Goal: Task Accomplishment & Management: Manage account settings

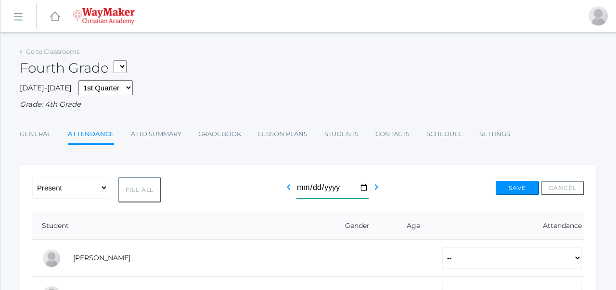
click at [368, 187] on input "[DATE]" at bounding box center [332, 188] width 72 height 22
type input "2025-09-15"
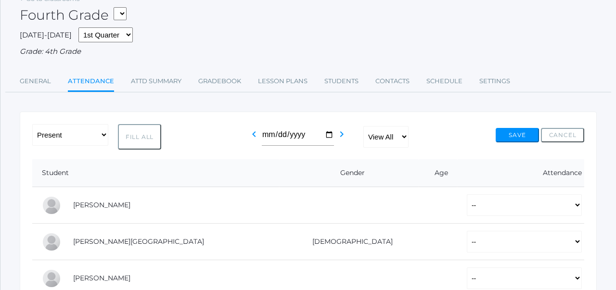
scroll to position [49, 0]
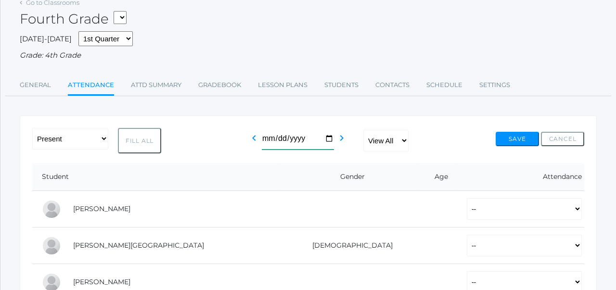
click at [333, 140] on input "2025-09-15" at bounding box center [298, 139] width 72 height 22
type input "2025-09-16"
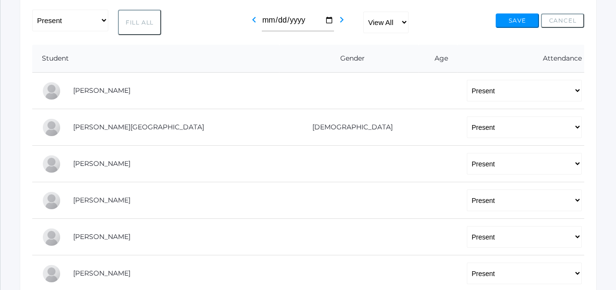
scroll to position [156, 0]
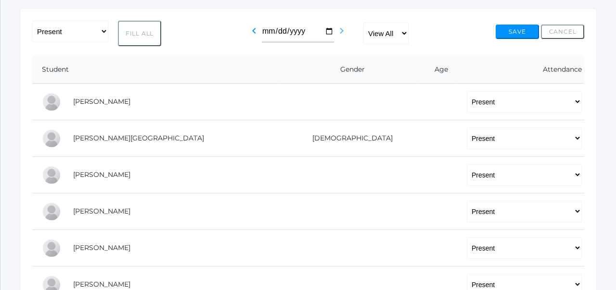
click at [342, 35] on icon "chevron_right" at bounding box center [342, 31] width 12 height 12
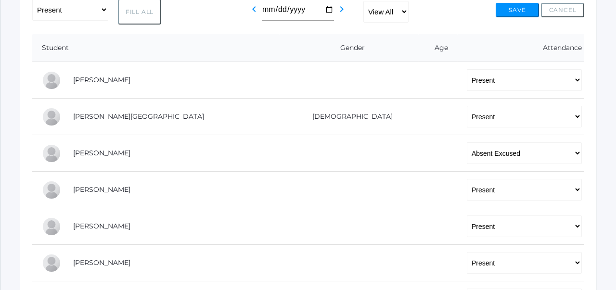
scroll to position [177, 0]
click at [341, 12] on icon "chevron_right" at bounding box center [342, 10] width 12 height 12
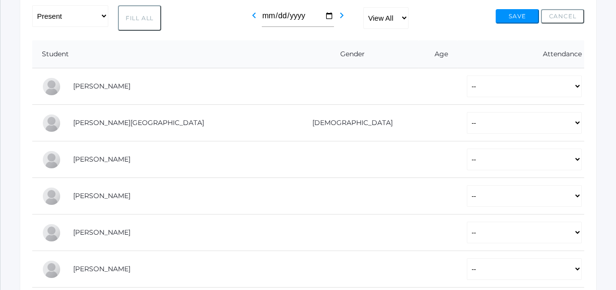
scroll to position [179, 0]
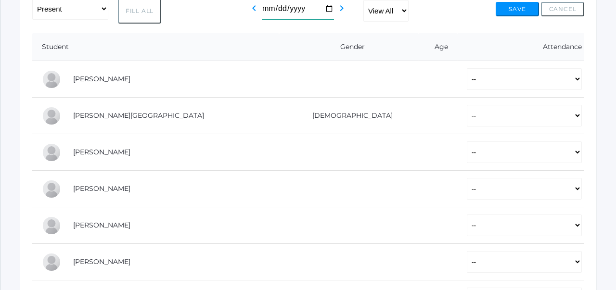
click at [330, 11] on input "[DATE]" at bounding box center [298, 9] width 72 height 22
click at [457, 38] on th "Attendance" at bounding box center [520, 47] width 127 height 28
click at [466, 74] on select "-- Present Tardy Excused Tardy Unexcused Absent Excused Absent Unexcused" at bounding box center [523, 79] width 115 height 22
select select "P"
click at [466, 113] on select "-- Present Tardy Excused Tardy Unexcused Absent Excused Absent Unexcused" at bounding box center [523, 116] width 115 height 22
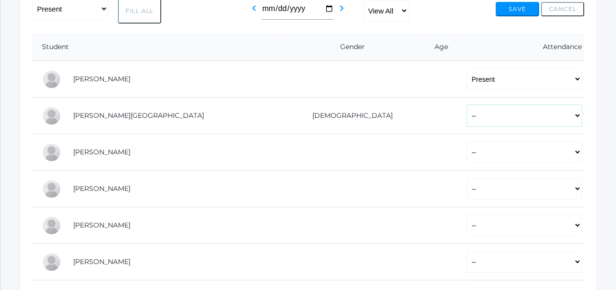
select select "P"
click at [466, 148] on select "-- Present Tardy Excused Tardy Unexcused Absent Excused Absent Unexcused" at bounding box center [523, 152] width 115 height 22
select select "P"
click at [466, 180] on select "-- Present Tardy Excused Tardy Unexcused Absent Excused Absent Unexcused" at bounding box center [523, 189] width 115 height 22
select select "P"
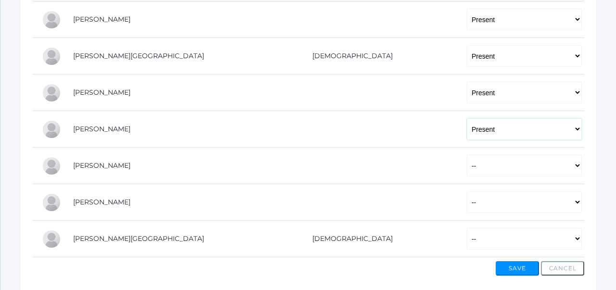
scroll to position [239, 0]
click at [466, 164] on select "-- Present Tardy Excused Tardy Unexcused Absent Excused Absent Unexcused" at bounding box center [523, 165] width 115 height 22
select select "P"
click at [466, 207] on select "-- Present Tardy Excused Tardy Unexcused Absent Excused Absent Unexcused" at bounding box center [523, 201] width 115 height 22
select select "P"
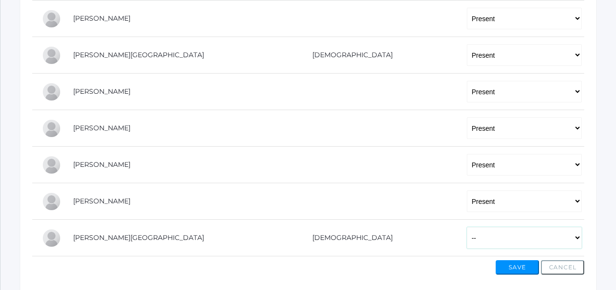
click at [466, 238] on select "-- Present Tardy Excused Tardy Unexcused Absent Excused Absent Unexcused" at bounding box center [523, 238] width 115 height 22
select select "P"
click at [527, 267] on button "Save" at bounding box center [516, 267] width 43 height 14
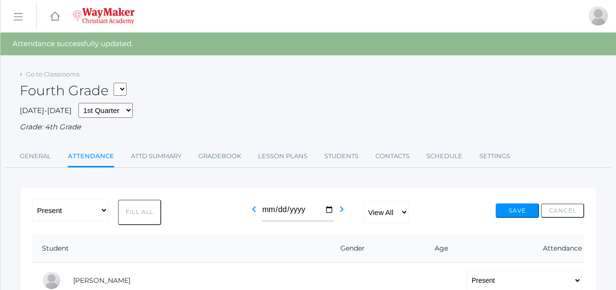
click at [126, 90] on select "03ELEM - History 3/4 03ELEM - Science 3/4 03ELEM - Math 3/4 03ELEM - [DEMOGRAPH…" at bounding box center [119, 89] width 13 height 13
select select "2535"
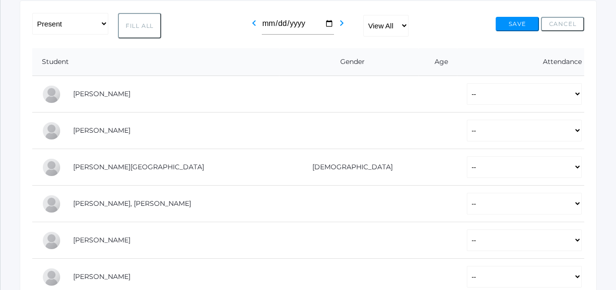
scroll to position [166, 0]
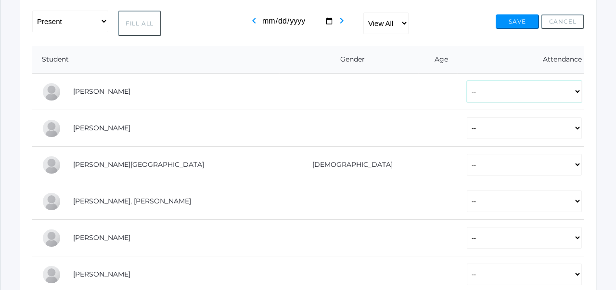
click at [466, 90] on select "-- Present Tardy Excused Tardy Unexcused Absent Excused Absent Unexcused" at bounding box center [523, 92] width 115 height 22
select select "P"
click at [466, 121] on select "-- Present Tardy Excused Tardy Unexcused Absent Excused Absent Unexcused" at bounding box center [523, 128] width 115 height 22
select select "P"
click at [466, 164] on select "-- Present Tardy Excused Tardy Unexcused Absent Excused Absent Unexcused" at bounding box center [523, 165] width 115 height 22
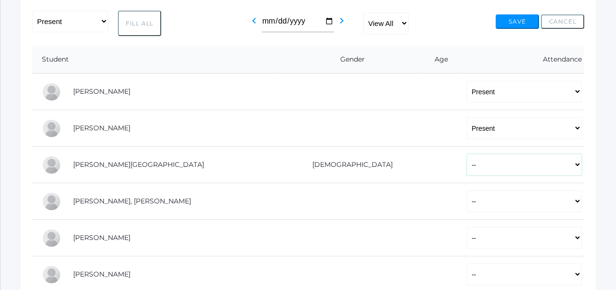
select select "P"
click at [466, 205] on select "-- Present Tardy Excused Tardy Unexcused Absent Excused Absent Unexcused" at bounding box center [523, 201] width 115 height 22
select select "P"
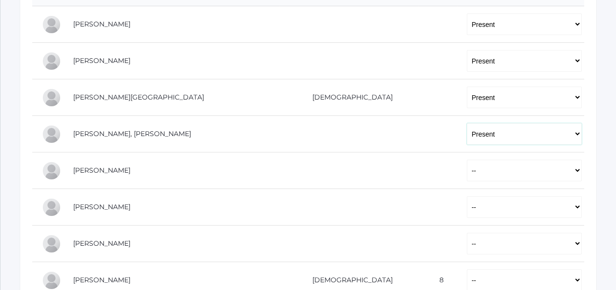
scroll to position [236, 0]
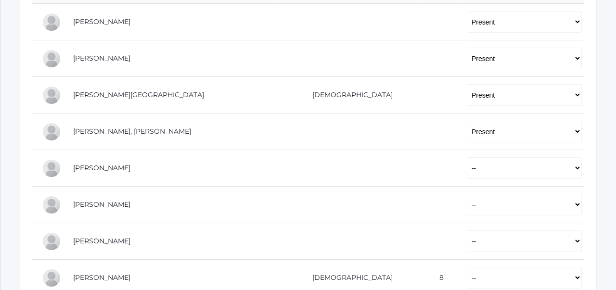
click at [466, 164] on select "-- Present Tardy Excused Tardy Unexcused Absent Excused Absent Unexcused" at bounding box center [523, 168] width 115 height 22
select select "P"
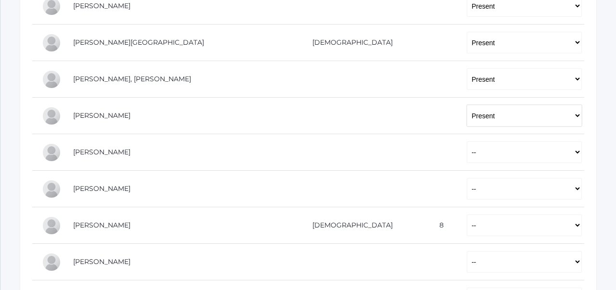
scroll to position [293, 0]
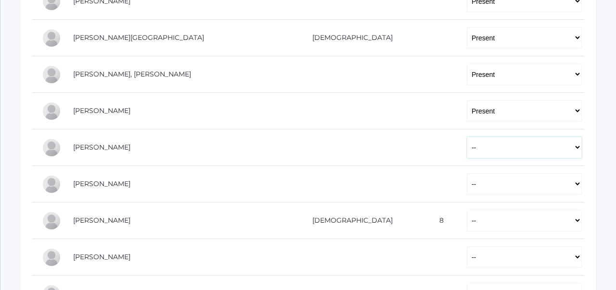
click at [466, 146] on select "-- Present Tardy Excused Tardy Unexcused Absent Excused Absent Unexcused" at bounding box center [523, 148] width 115 height 22
select select "P"
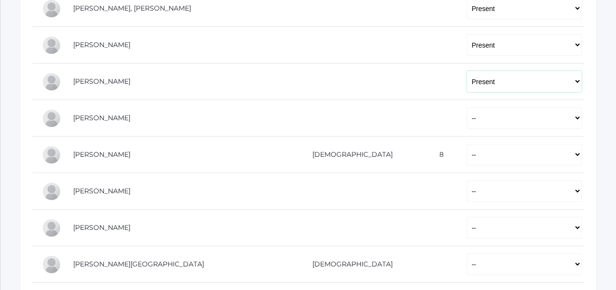
scroll to position [360, 0]
click at [466, 119] on select "-- Present Tardy Excused Tardy Unexcused Absent Excused Absent Unexcused" at bounding box center [523, 118] width 115 height 22
select select "P"
click at [466, 161] on select "-- Present Tardy Excused Tardy Unexcused Absent Excused Absent Unexcused" at bounding box center [523, 154] width 115 height 22
select select "P"
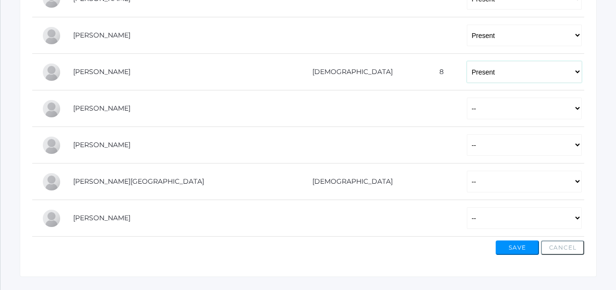
scroll to position [444, 0]
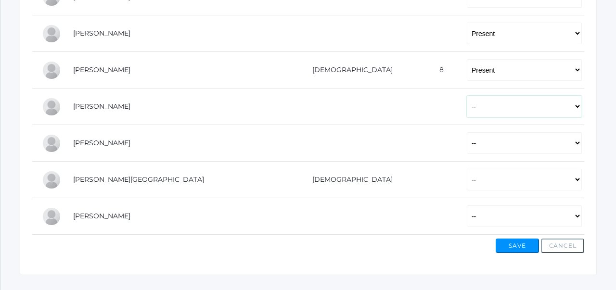
click at [472, 96] on select "-- Present Tardy Excused Tardy Unexcused Absent Excused Absent Unexcused" at bounding box center [523, 107] width 115 height 22
select select "P"
click at [468, 134] on select "-- Present Tardy Excused Tardy Unexcused Absent Excused Absent Unexcused" at bounding box center [523, 143] width 115 height 22
select select "P"
click at [466, 172] on select "-- Present Tardy Excused Tardy Unexcused Absent Excused Absent Unexcused" at bounding box center [523, 180] width 115 height 22
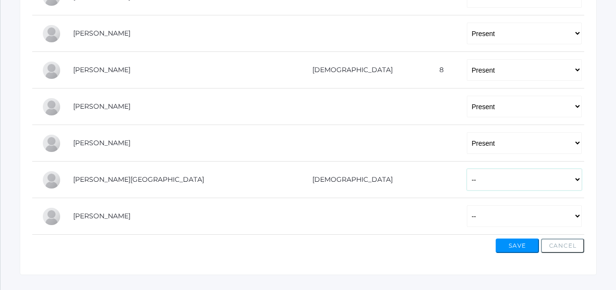
select select "P"
click at [466, 225] on select "-- Present Tardy Excused Tardy Unexcused Absent Excused Absent Unexcused" at bounding box center [523, 216] width 115 height 22
select select "P"
click at [514, 245] on button "Save" at bounding box center [516, 246] width 43 height 14
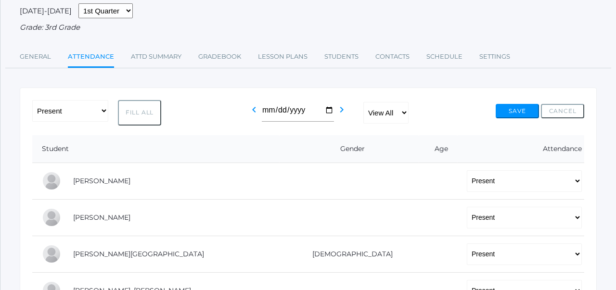
scroll to position [106, 0]
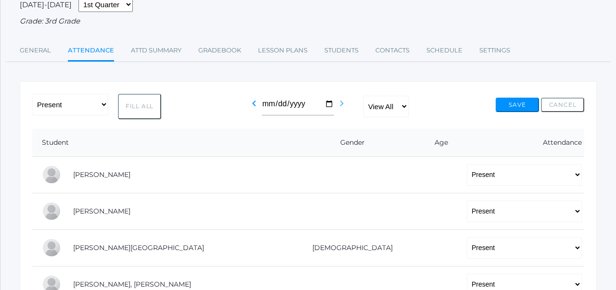
click at [342, 106] on icon "chevron_right" at bounding box center [342, 104] width 12 height 12
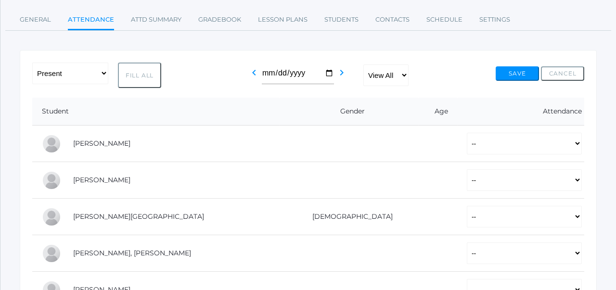
scroll to position [113, 0]
click at [327, 73] on input "[DATE]" at bounding box center [298, 74] width 72 height 22
click at [466, 143] on select "-- Present Tardy Excused Tardy Unexcused Absent Excused Absent Unexcused" at bounding box center [523, 145] width 115 height 22
select select "P"
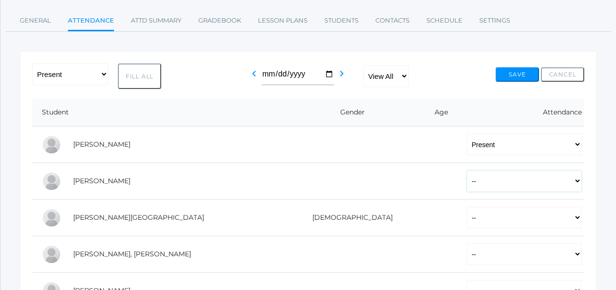
click at [466, 179] on select "-- Present Tardy Excused Tardy Unexcused Absent Excused Absent Unexcused" at bounding box center [523, 181] width 115 height 22
select select "P"
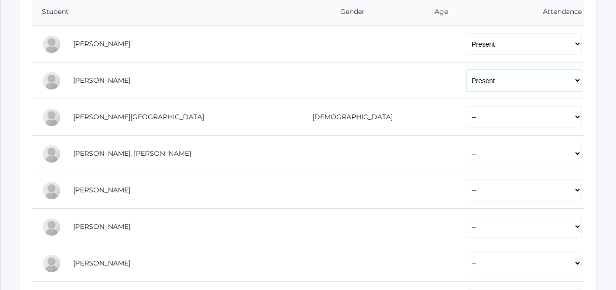
scroll to position [214, 0]
click at [466, 119] on select "-- Present Tardy Excused Tardy Unexcused Absent Excused Absent Unexcused" at bounding box center [523, 117] width 115 height 22
select select "P"
click at [466, 159] on select "-- Present Tardy Excused Tardy Unexcused Absent Excused Absent Unexcused" at bounding box center [523, 153] width 115 height 22
select select "P"
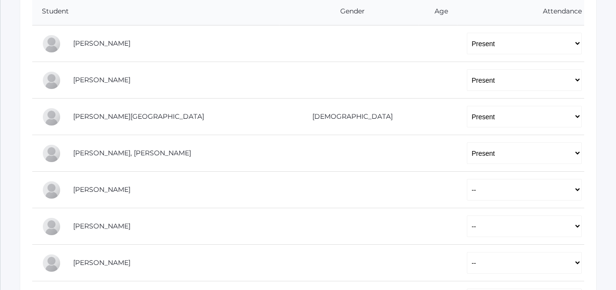
click at [457, 172] on td "-- Present Tardy Excused Tardy Unexcused Absent Excused Absent Unexcused" at bounding box center [520, 190] width 127 height 37
click at [466, 184] on select "-- Present Tardy Excused Tardy Unexcused Absent Excused Absent Unexcused" at bounding box center [523, 190] width 115 height 22
select select "P"
click at [457, 238] on td "-- Present Tardy Excused Tardy Unexcused Absent Excused Absent Unexcused" at bounding box center [520, 226] width 127 height 37
click at [466, 224] on select "-- Present Tardy Excused Tardy Unexcused Absent Excused Absent Unexcused" at bounding box center [523, 226] width 115 height 22
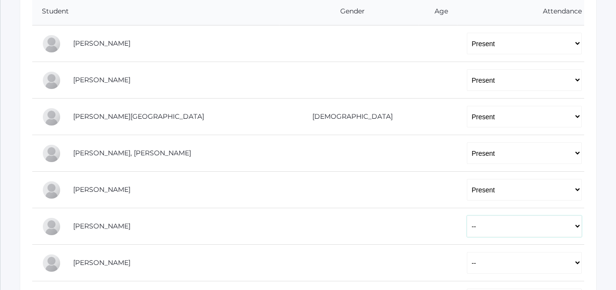
select select "P"
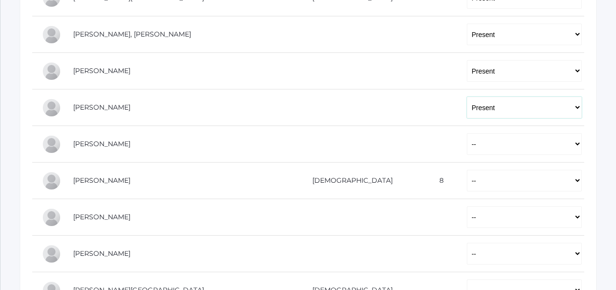
scroll to position [335, 0]
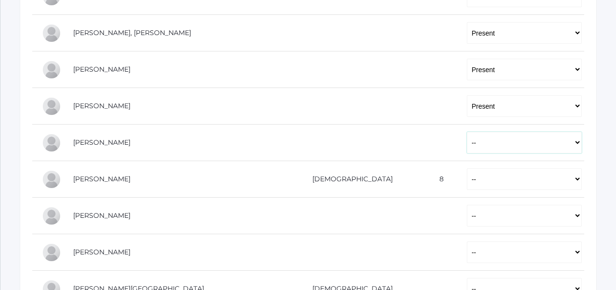
click at [466, 139] on select "-- Present Tardy Excused Tardy Unexcused Absent Excused Absent Unexcused" at bounding box center [523, 143] width 115 height 22
select select "P"
click at [466, 179] on select "-- Present Tardy Excused Tardy Unexcused Absent Excused Absent Unexcused" at bounding box center [523, 179] width 115 height 22
select select "P"
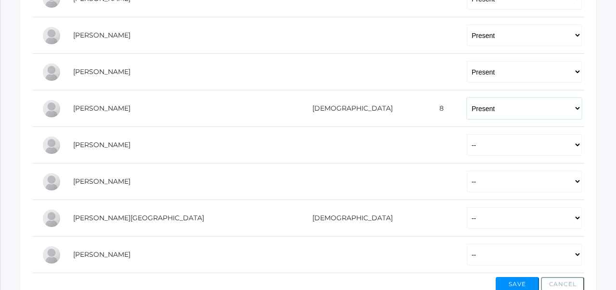
scroll to position [435, 0]
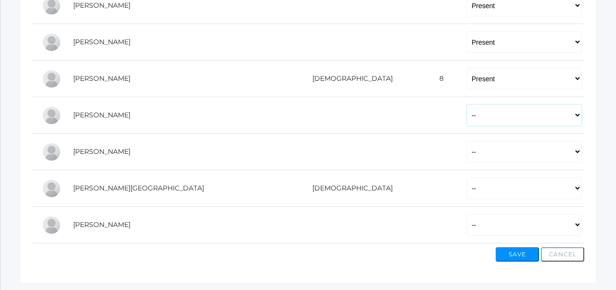
click at [474, 113] on select "-- Present Tardy Excused Tardy Unexcused Absent Excused Absent Unexcused" at bounding box center [523, 115] width 115 height 22
select select "P"
click at [470, 151] on select "-- Present Tardy Excused Tardy Unexcused Absent Excused Absent Unexcused" at bounding box center [523, 152] width 115 height 22
select select "P"
click at [466, 190] on select "-- Present Tardy Excused Tardy Unexcused Absent Excused Absent Unexcused" at bounding box center [523, 188] width 115 height 22
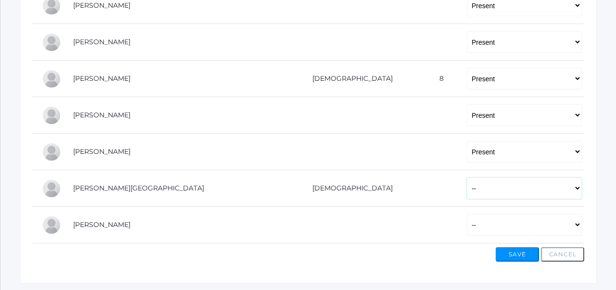
select select "P"
click at [466, 227] on select "-- Present Tardy Excused Tardy Unexcused Absent Excused Absent Unexcused" at bounding box center [523, 225] width 115 height 22
select select "P"
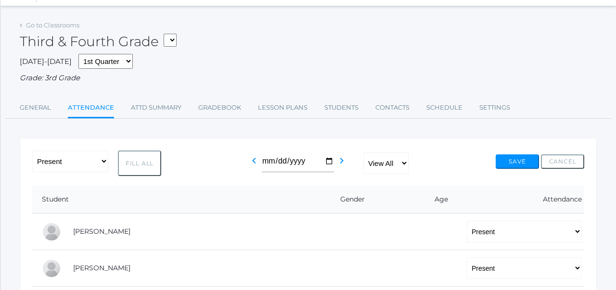
scroll to position [20, 0]
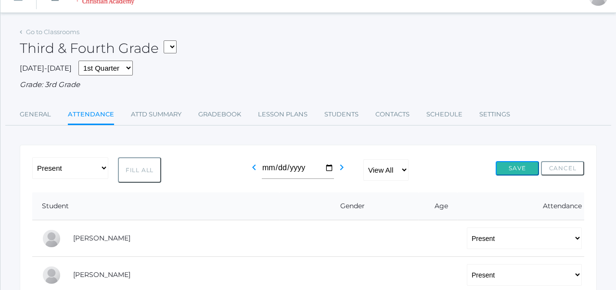
click at [508, 165] on button "Save" at bounding box center [516, 168] width 43 height 14
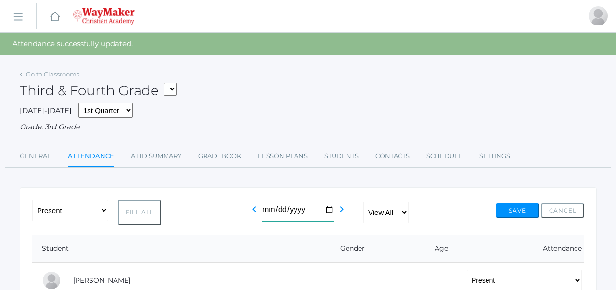
click at [332, 210] on input "[DATE]" at bounding box center [298, 211] width 72 height 22
type input "2025-09-17"
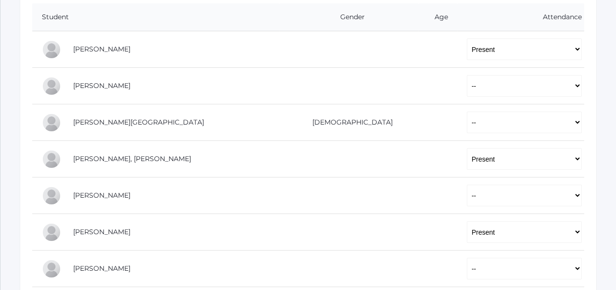
scroll to position [212, 0]
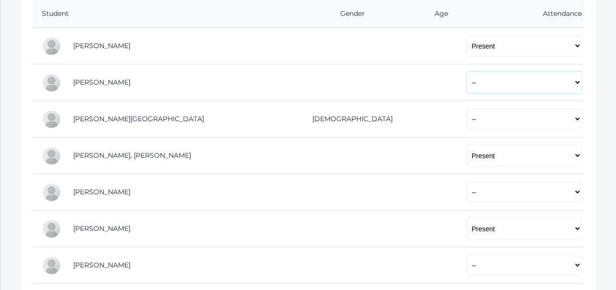
click at [466, 86] on select "-- Present Tardy Excused Tardy Unexcused Absent Excused Absent Unexcused" at bounding box center [523, 83] width 115 height 22
select select "P"
click at [466, 117] on select "-- Present Tardy Excused Tardy Unexcused Absent Excused Absent Unexcused" at bounding box center [523, 119] width 115 height 22
select select "P"
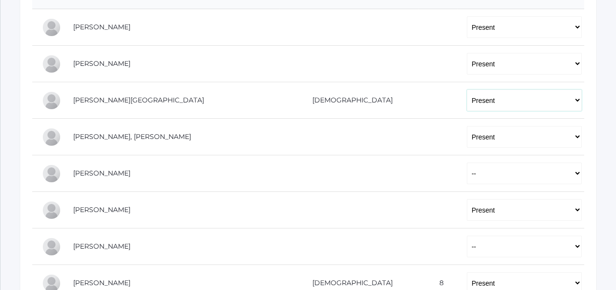
scroll to position [233, 0]
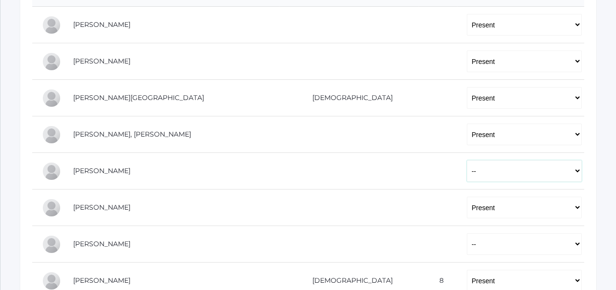
click at [466, 171] on select "-- Present Tardy Excused Tardy Unexcused Absent Excused Absent Unexcused" at bounding box center [523, 171] width 115 height 22
select select "P"
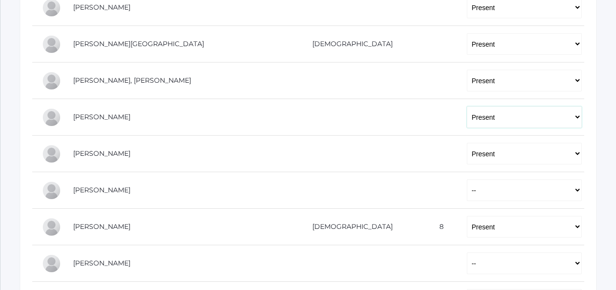
scroll to position [290, 0]
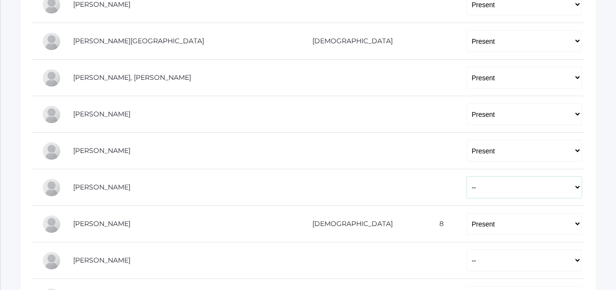
click at [466, 187] on select "-- Present Tardy Excused Tardy Unexcused Absent Excused Absent Unexcused" at bounding box center [523, 187] width 115 height 22
select select "P"
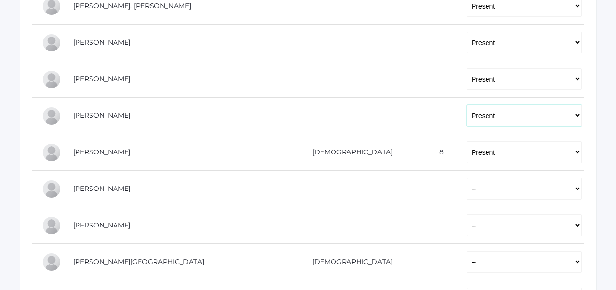
scroll to position [372, 0]
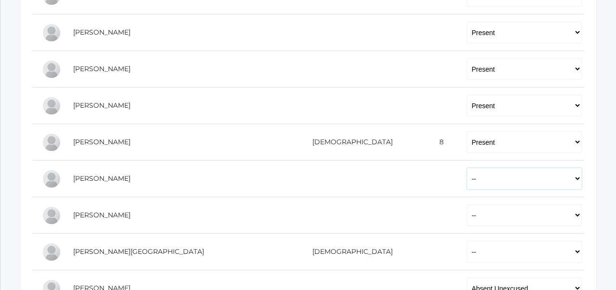
click at [466, 182] on select "-- Present Tardy Excused Tardy Unexcused Absent Excused Absent Unexcused" at bounding box center [523, 179] width 115 height 22
select select "P"
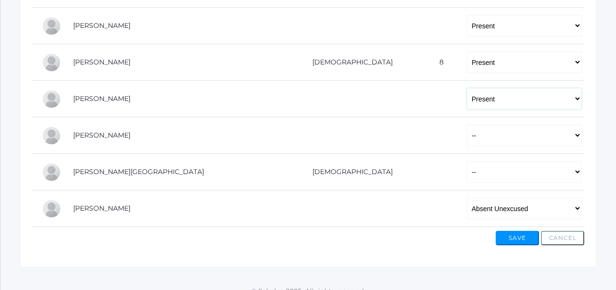
scroll to position [455, 0]
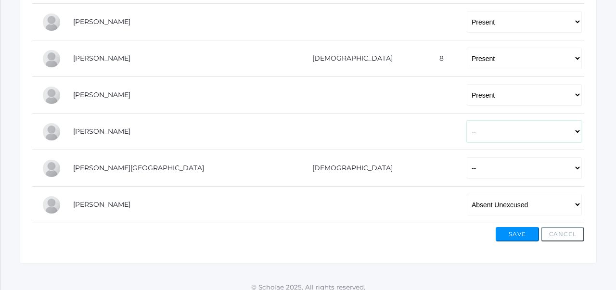
click at [466, 134] on select "-- Present Tardy Excused Tardy Unexcused Absent Excused Absent Unexcused" at bounding box center [523, 132] width 115 height 22
select select "P"
click at [466, 168] on select "-- Present Tardy Excused Tardy Unexcused Absent Excused Absent Unexcused" at bounding box center [523, 168] width 115 height 22
select select "P"
click at [510, 232] on button "Save" at bounding box center [516, 234] width 43 height 14
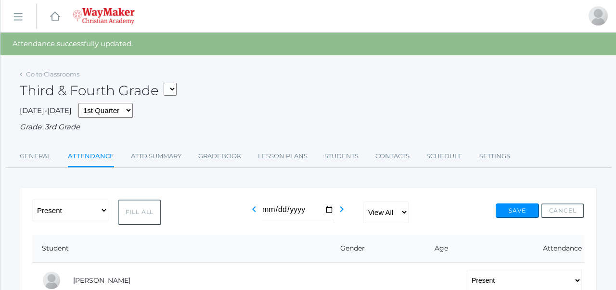
click at [176, 89] on select "03ELEM - History 3/4 03ELEM - Science 3/4 03ELEM - Math 3/4 03ELEM - [DEMOGRAPH…" at bounding box center [170, 89] width 13 height 13
select select "2575"
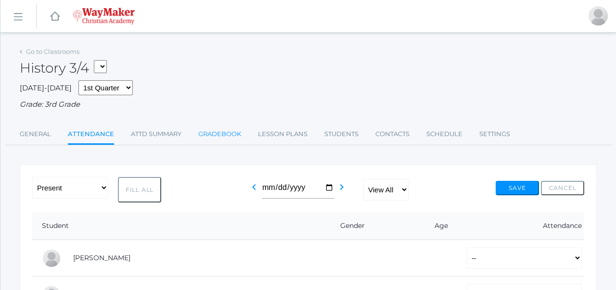
click at [228, 138] on link "Gradebook" at bounding box center [219, 134] width 43 height 19
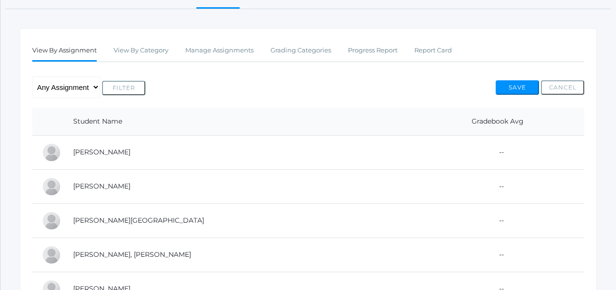
scroll to position [138, 0]
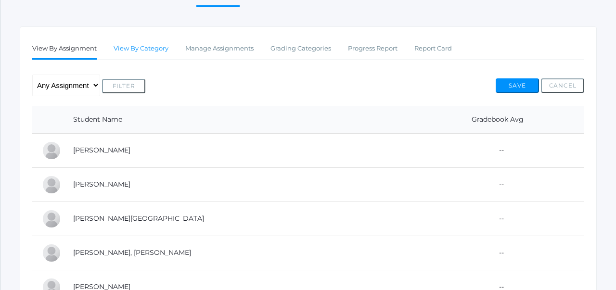
click at [153, 51] on link "View By Category" at bounding box center [140, 48] width 55 height 19
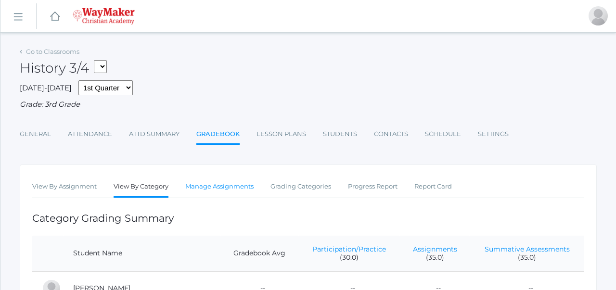
click at [227, 186] on link "Manage Assignments" at bounding box center [219, 186] width 68 height 19
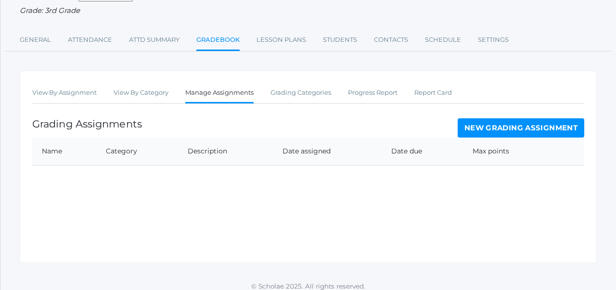
scroll to position [101, 0]
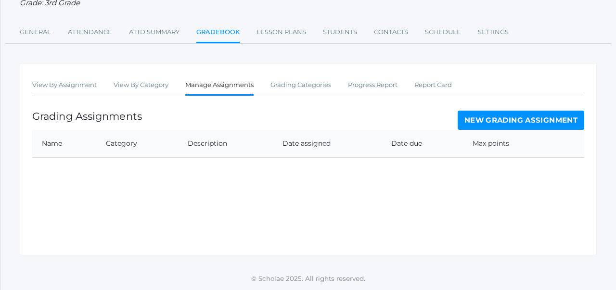
click at [502, 115] on link "New Grading Assignment" at bounding box center [520, 120] width 126 height 19
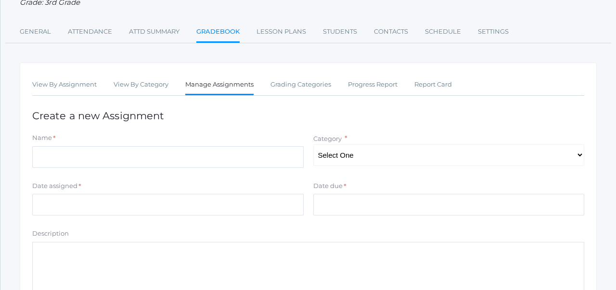
scroll to position [102, 0]
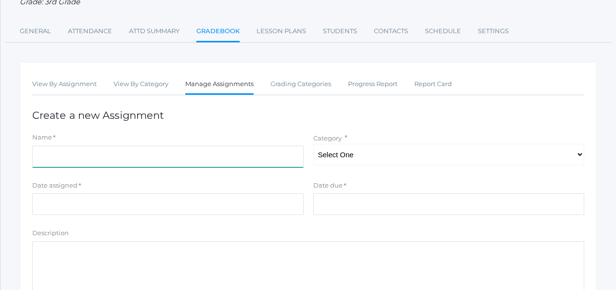
click at [252, 158] on input "Name" at bounding box center [167, 157] width 271 height 22
type input "European Explorer Trading Cards"
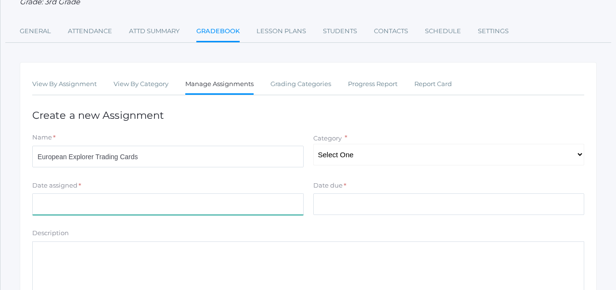
click at [237, 201] on input "Date assigned" at bounding box center [167, 204] width 271 height 22
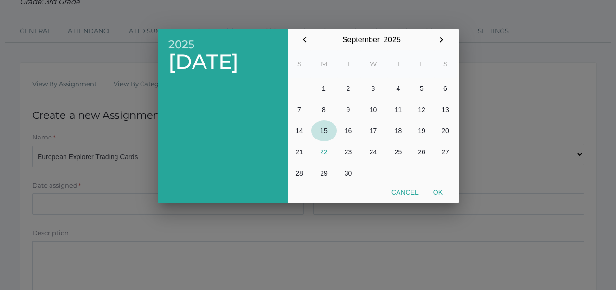
click at [324, 135] on button "15" at bounding box center [323, 130] width 25 height 21
click at [353, 131] on button "16" at bounding box center [348, 130] width 23 height 21
click at [440, 191] on button "Ok" at bounding box center [438, 192] width 24 height 17
type input "[DATE]"
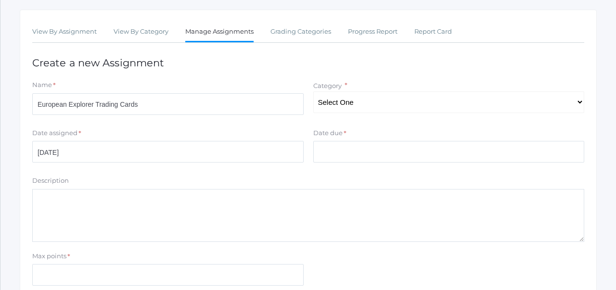
scroll to position [156, 0]
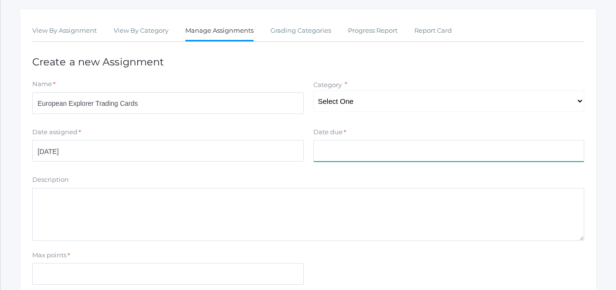
click at [322, 153] on input "Date due" at bounding box center [448, 151] width 271 height 22
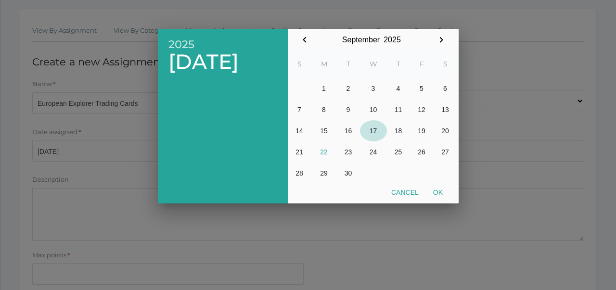
click at [375, 128] on button "17" at bounding box center [373, 130] width 27 height 21
click at [442, 194] on button "Ok" at bounding box center [438, 192] width 24 height 17
type input "[DATE]"
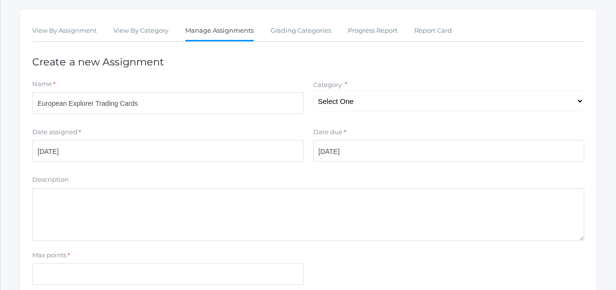
scroll to position [187, 0]
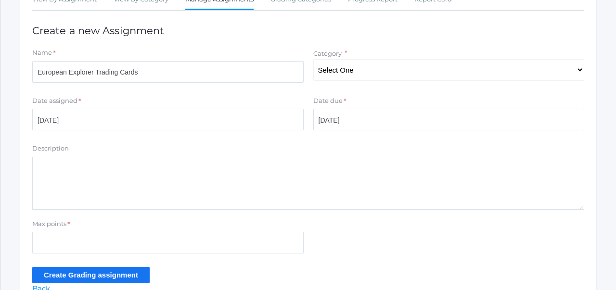
click at [255, 188] on textarea "Description" at bounding box center [308, 183] width 552 height 53
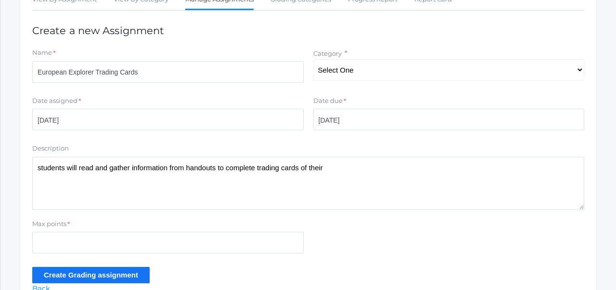
click at [40, 168] on textarea "students will read and gather information from handouts to complete trading car…" at bounding box center [308, 183] width 552 height 53
click at [340, 169] on textarea "Students will read and gather information from handouts to complete trading car…" at bounding box center [308, 183] width 552 height 53
type textarea "Students will read and gather information from handouts to complete trading car…"
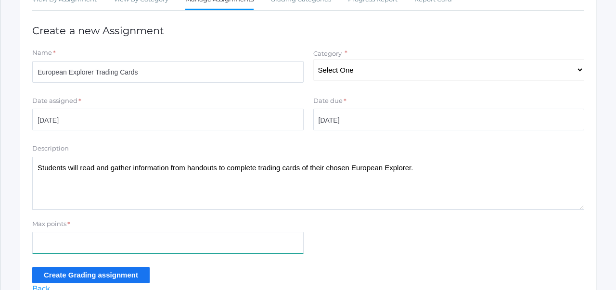
click at [278, 240] on input "Max points" at bounding box center [167, 243] width 271 height 22
type input "100"
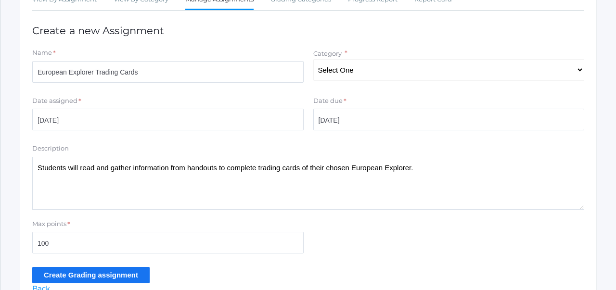
click at [318, 217] on form "Name * European Explorer Trading Cards Category * Select One Participation/Prac…" at bounding box center [308, 165] width 552 height 235
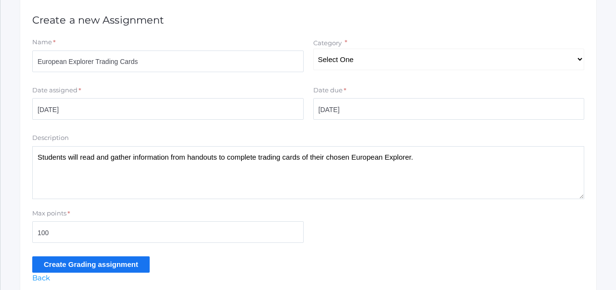
scroll to position [196, 0]
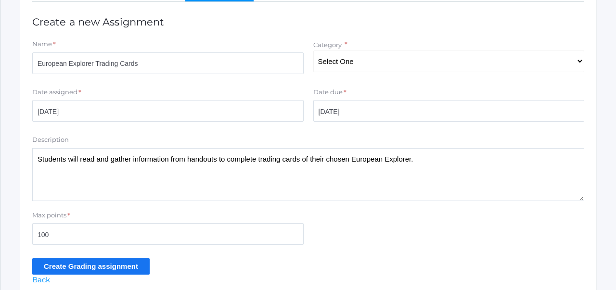
click at [438, 160] on textarea "Students will read and gather information from handouts to complete trading car…" at bounding box center [308, 174] width 552 height 53
click at [62, 189] on textarea "Students will read and gather information from handouts to complete trading car…" at bounding box center [308, 174] width 552 height 53
drag, startPoint x: 123, startPoint y: 188, endPoint x: 31, endPoint y: 174, distance: 93.0
click at [31, 174] on div "Description Students will read and gather information from handouts to complete…" at bounding box center [307, 168] width 561 height 66
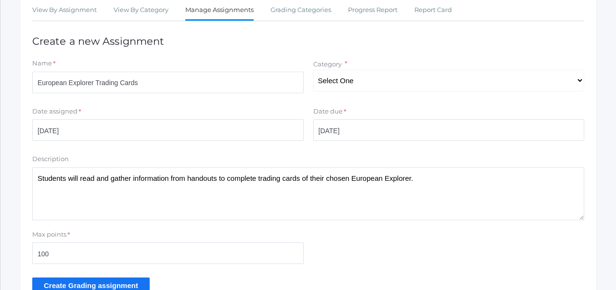
scroll to position [178, 0]
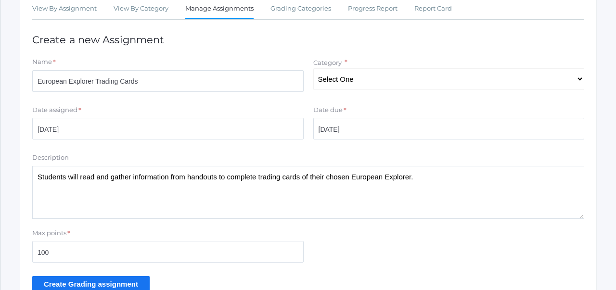
type textarea "Students will read and gather information from handouts to complete trading car…"
click at [111, 279] on input "Create Grading assignment" at bounding box center [90, 284] width 117 height 16
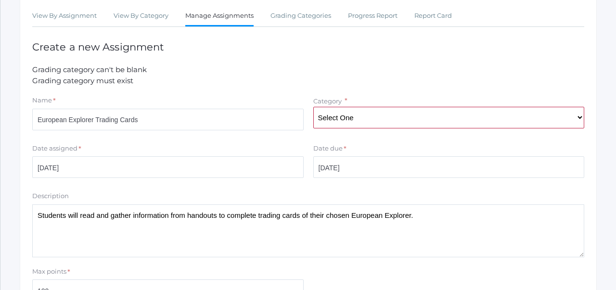
scroll to position [173, 0]
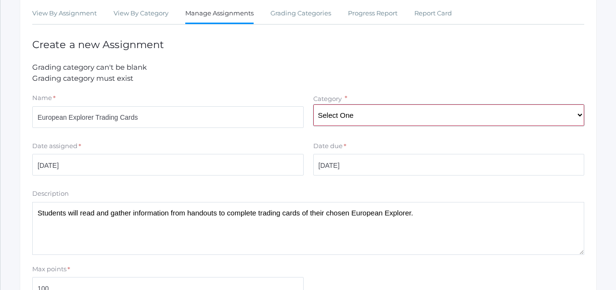
click at [375, 110] on select "Select One Participation/Practice Assignments Summative Assessments" at bounding box center [448, 115] width 271 height 22
select select "1194"
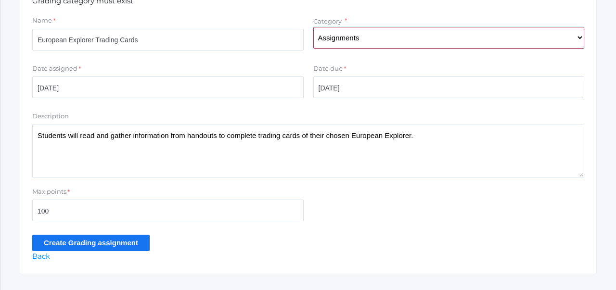
scroll to position [270, 0]
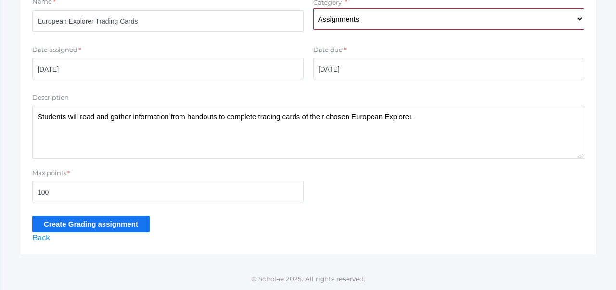
click at [132, 223] on input "Create Grading assignment" at bounding box center [90, 224] width 117 height 16
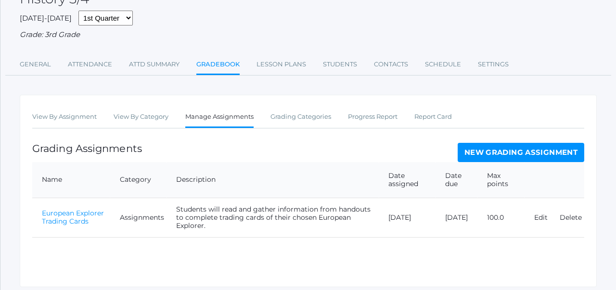
scroll to position [124, 0]
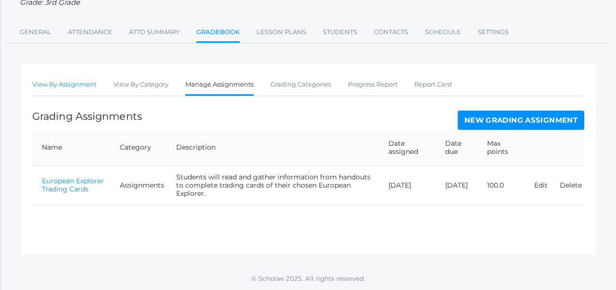
click at [82, 87] on link "View By Assignment" at bounding box center [64, 84] width 64 height 19
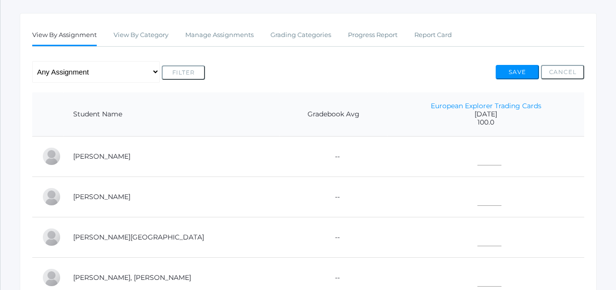
scroll to position [131, 0]
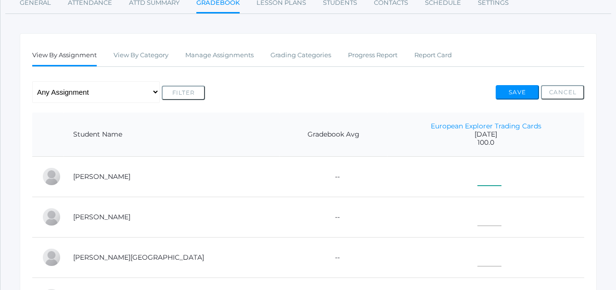
click at [477, 169] on input"] "text" at bounding box center [489, 175] width 24 height 22
click at [478, 208] on input"] "text" at bounding box center [489, 215] width 24 height 22
type input"] "1"
type input"] "92.5"
click at [509, 223] on td "92.5" at bounding box center [485, 217] width 197 height 40
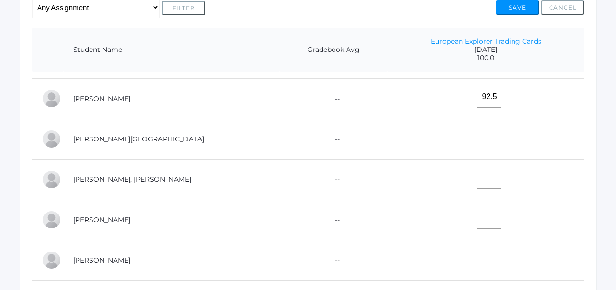
scroll to position [219, 0]
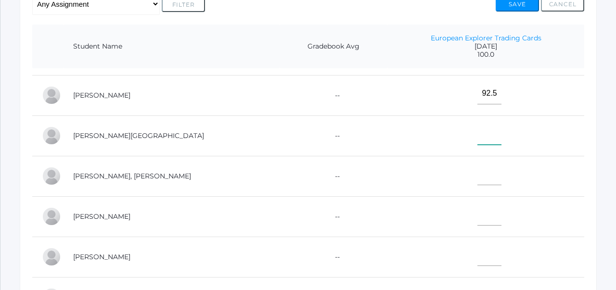
click at [477, 133] on input"] "text" at bounding box center [489, 134] width 24 height 22
type input"] "100"
click at [477, 178] on input"] "text" at bounding box center [489, 175] width 24 height 22
click at [477, 212] on input"] "text" at bounding box center [489, 215] width 24 height 22
click at [483, 174] on input"] "85%" at bounding box center [489, 175] width 24 height 22
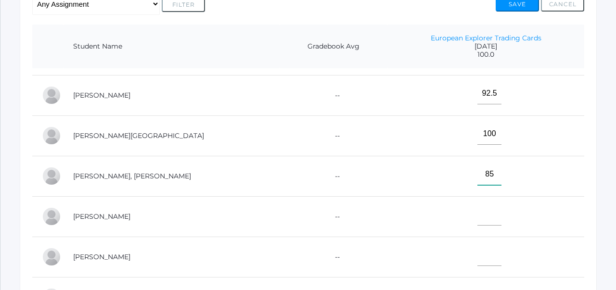
type input"] "85"
click at [448, 166] on td "85" at bounding box center [485, 176] width 197 height 40
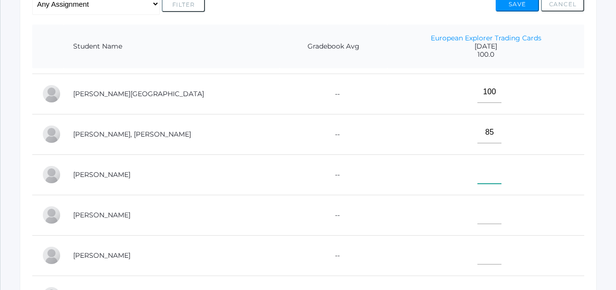
click at [477, 171] on input"] "text" at bounding box center [489, 173] width 24 height 22
type input"] "0"
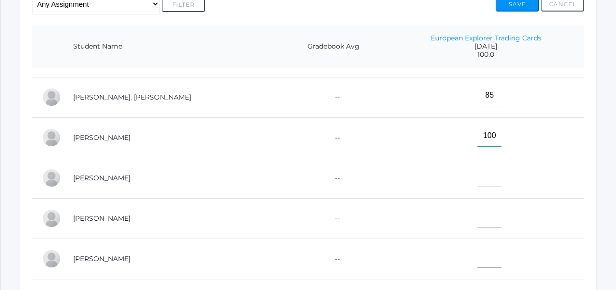
scroll to position [116, 0]
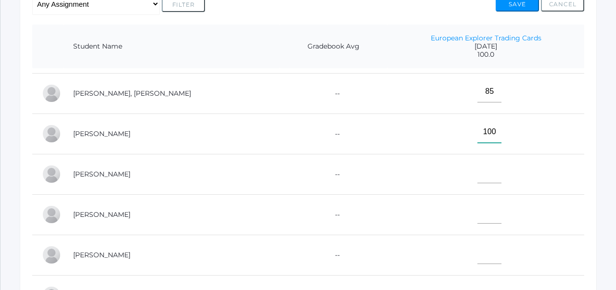
type input"] "100"
click at [477, 177] on input"] "text" at bounding box center [489, 173] width 24 height 22
type input"] "95%"
click at [480, 214] on input"] "text" at bounding box center [489, 213] width 24 height 22
type input"] "85"
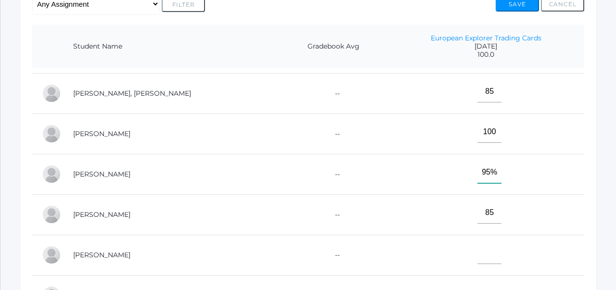
click at [483, 175] on input"] "95%" at bounding box center [489, 173] width 24 height 22
type input"] "95"
click at [439, 191] on td "95" at bounding box center [485, 174] width 197 height 40
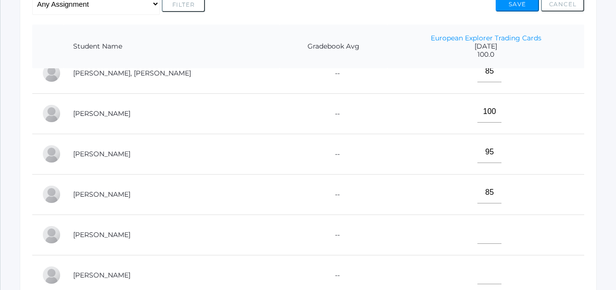
scroll to position [144, 0]
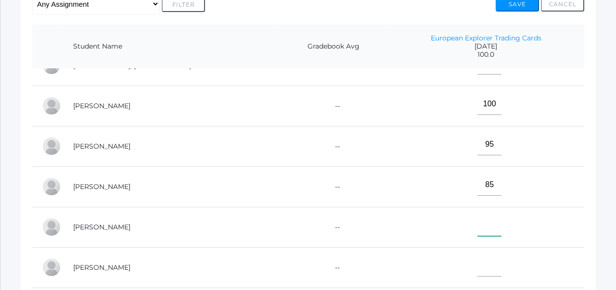
click at [477, 224] on input"] "text" at bounding box center [489, 225] width 24 height 22
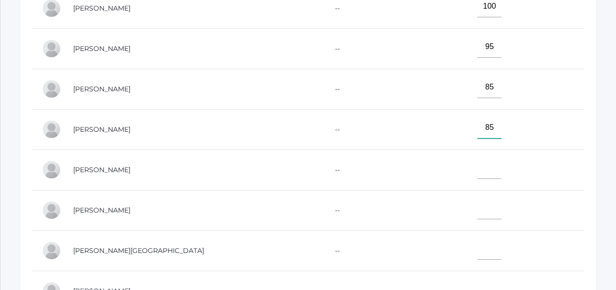
scroll to position [321, 0]
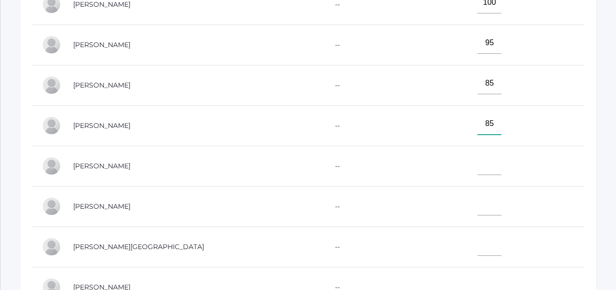
type input"] "85"
click at [477, 167] on input"] "text" at bounding box center [489, 164] width 24 height 22
click at [477, 205] on input"] "text" at bounding box center [489, 205] width 24 height 22
type input"] "100"
click at [497, 232] on td at bounding box center [485, 247] width 197 height 40
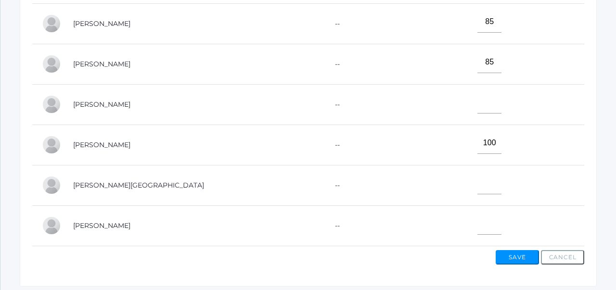
scroll to position [385, 0]
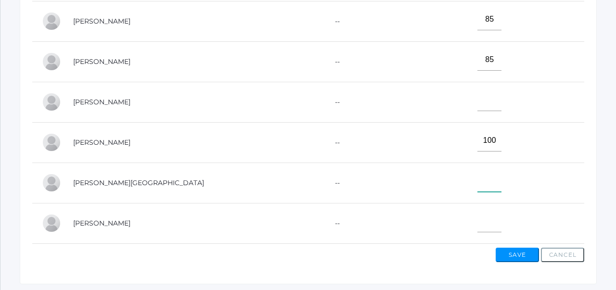
click at [477, 179] on input"] "text" at bounding box center [489, 181] width 24 height 22
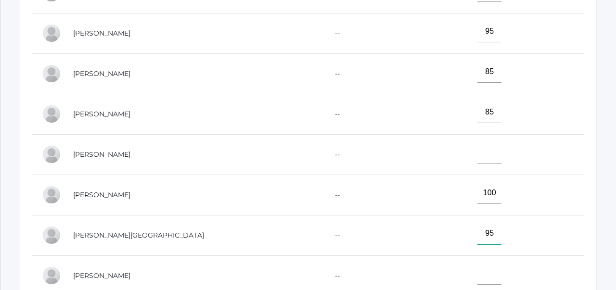
scroll to position [414, 0]
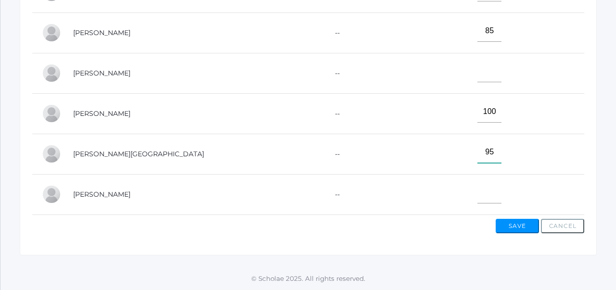
type input"] "95"
click at [509, 224] on button "Save" at bounding box center [516, 226] width 43 height 14
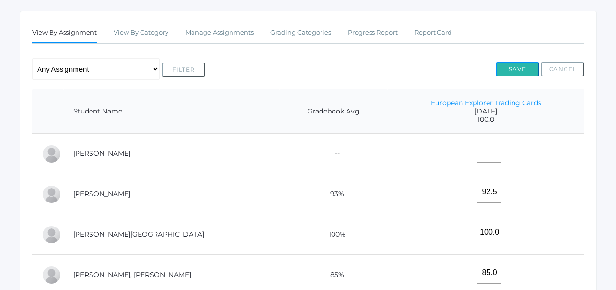
click at [519, 70] on button "Save" at bounding box center [516, 69] width 43 height 14
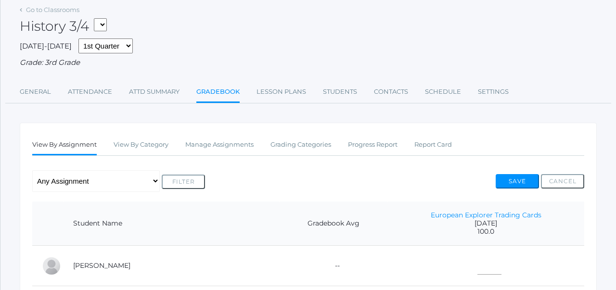
scroll to position [55, 0]
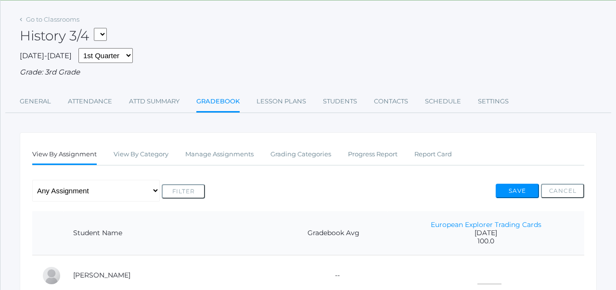
click at [107, 36] on select "03ELEM - History 3/4 03ELEM - Science 3/4 03ELEM - Math 3/4 03ELEM - [DEMOGRAPH…" at bounding box center [100, 34] width 13 height 13
select select "2535"
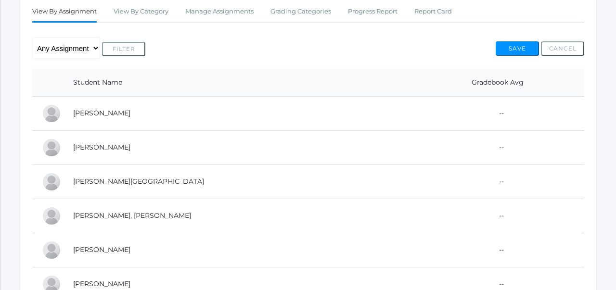
scroll to position [154, 0]
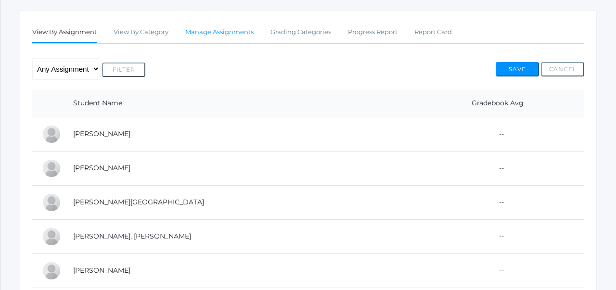
click at [203, 36] on link "Manage Assignments" at bounding box center [219, 32] width 68 height 19
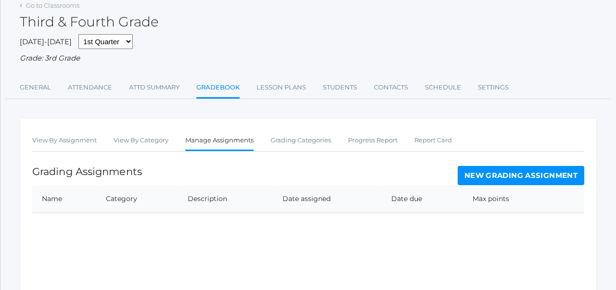
scroll to position [86, 0]
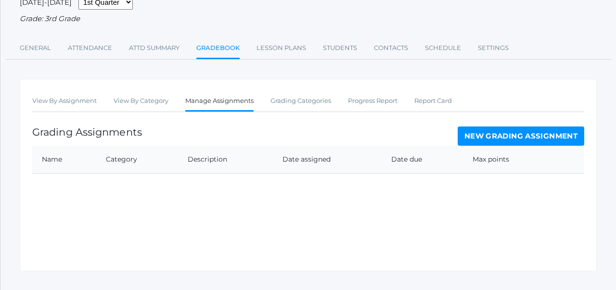
click at [487, 139] on link "New Grading Assignment" at bounding box center [520, 135] width 126 height 19
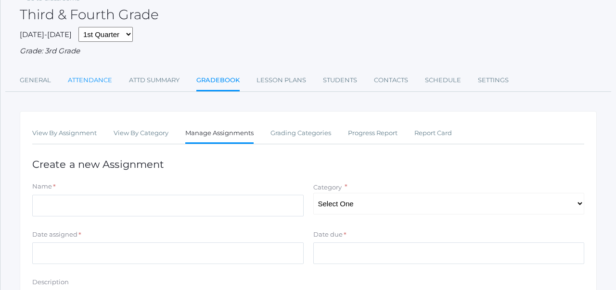
scroll to position [50, 0]
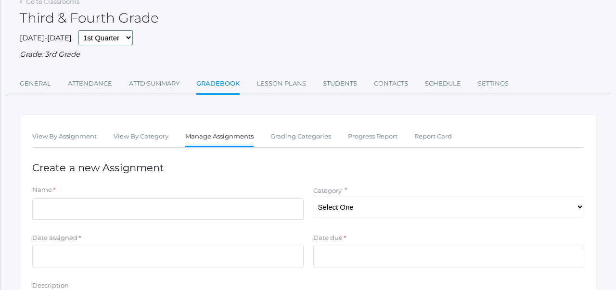
click at [109, 38] on select "1st Quarter 2nd Quarter 3rd Quarter 4th Quarter" at bounding box center [105, 37] width 54 height 15
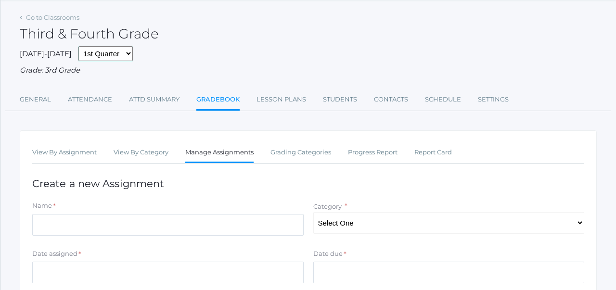
scroll to position [37, 0]
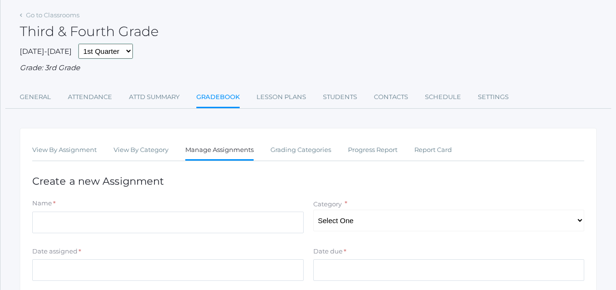
click at [112, 51] on select "1st Quarter 2nd Quarter 3rd Quarter 4th Quarter" at bounding box center [105, 51] width 54 height 15
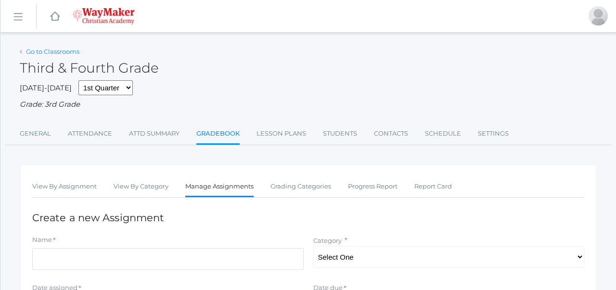
click at [50, 52] on link "Go to Classrooms" at bounding box center [52, 52] width 53 height 8
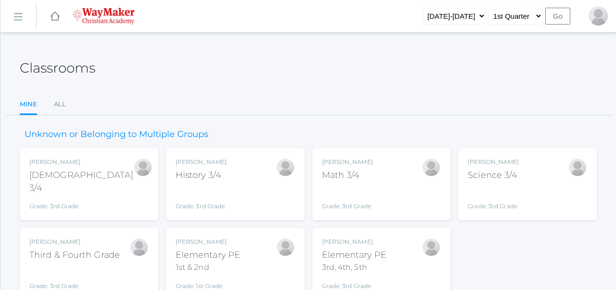
scroll to position [45, 0]
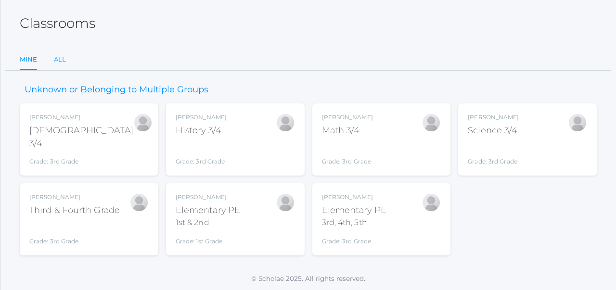
click at [62, 57] on link "All" at bounding box center [60, 59] width 12 height 19
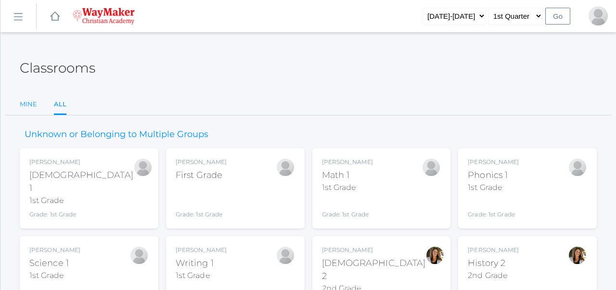
click at [28, 102] on link "Mine" at bounding box center [28, 104] width 17 height 19
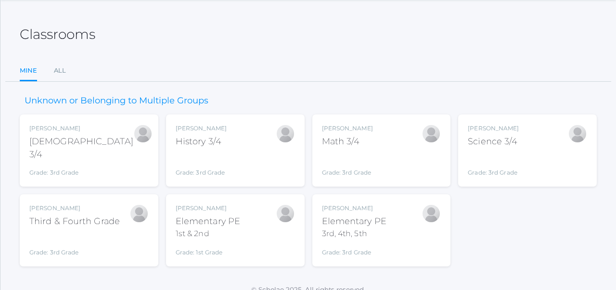
scroll to position [45, 0]
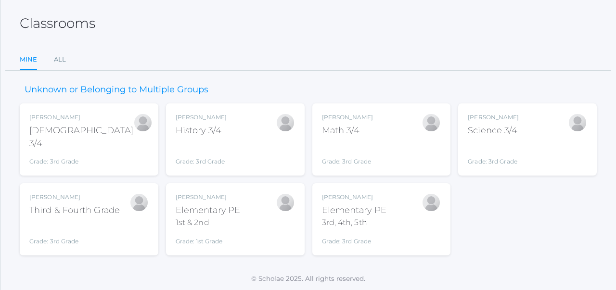
click at [349, 29] on div "Classrooms" at bounding box center [308, 18] width 577 height 36
click at [247, 131] on div "Joshua Bennett History 3/4 Grade: 3rd Grade 03ELEM" at bounding box center [235, 139] width 119 height 53
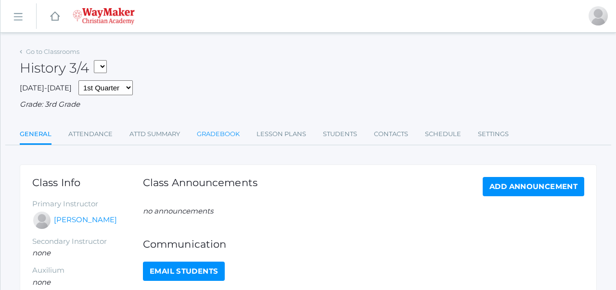
click at [198, 138] on link "Gradebook" at bounding box center [218, 134] width 43 height 19
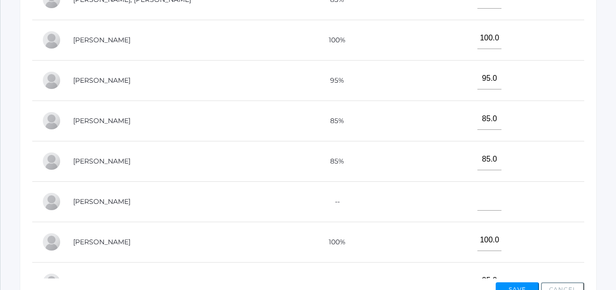
scroll to position [77, 0]
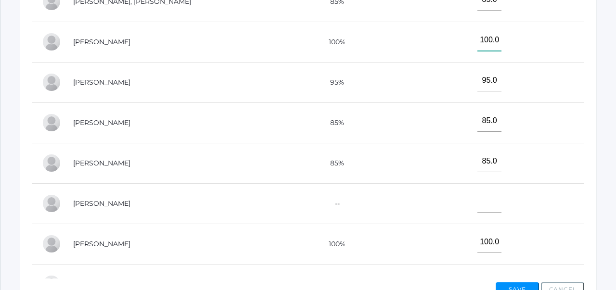
click at [477, 41] on input"] "100.0" at bounding box center [489, 40] width 24 height 22
type input"] "82.5"
click at [507, 65] on td "95.0" at bounding box center [485, 82] width 197 height 40
click at [512, 285] on button "Save" at bounding box center [516, 289] width 43 height 14
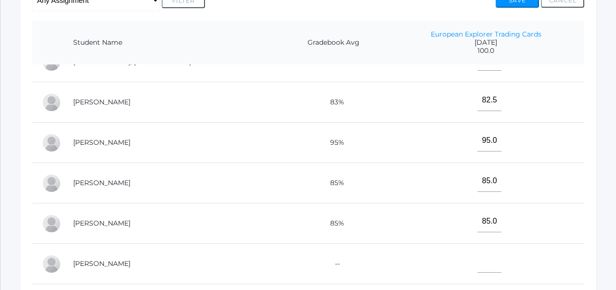
scroll to position [247, 0]
click at [477, 136] on input"] "95.0" at bounding box center [489, 139] width 24 height 22
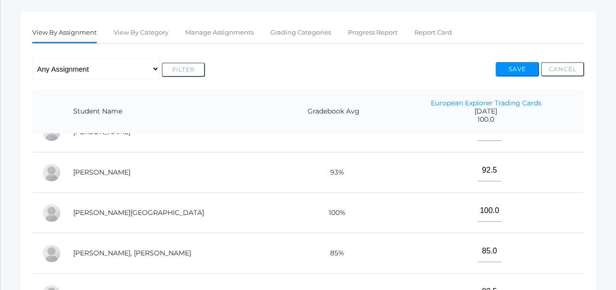
scroll to position [40, 0]
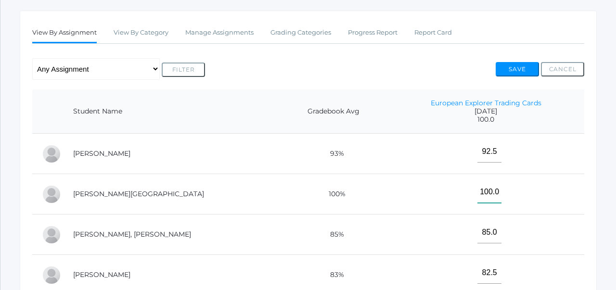
click at [477, 194] on input"] "100.0" at bounding box center [489, 192] width 24 height 22
type input"] "94"
click at [514, 77] on div "Save Cancel" at bounding box center [539, 71] width 88 height 18
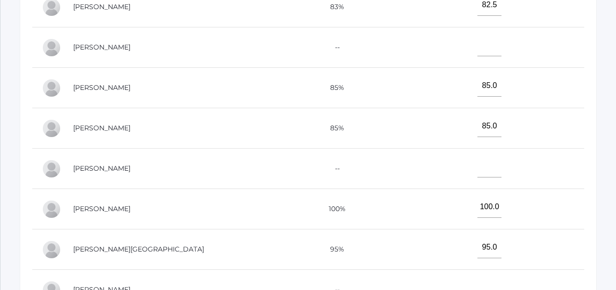
scroll to position [344, 0]
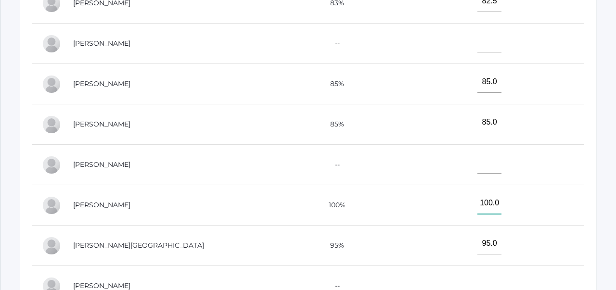
click at [477, 201] on input"] "100.0" at bounding box center [489, 203] width 24 height 22
type input"] "78.75"
click at [529, 201] on td "78.75" at bounding box center [485, 205] width 197 height 40
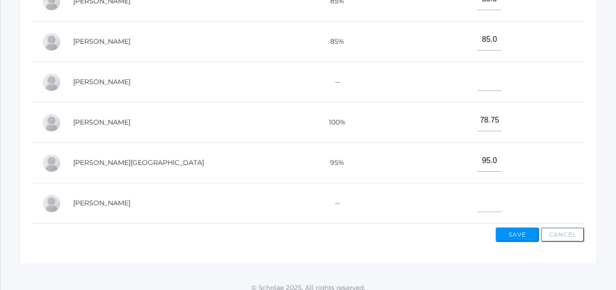
scroll to position [428, 0]
click at [514, 240] on button "Save" at bounding box center [516, 234] width 43 height 14
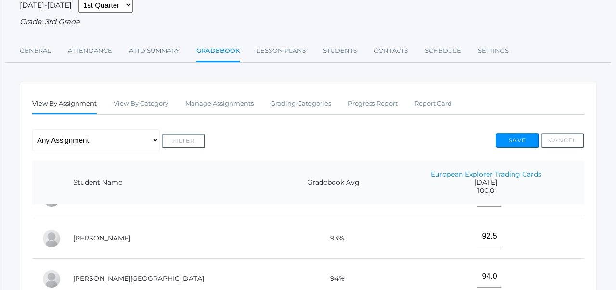
scroll to position [26, 0]
click at [477, 237] on input"] "92.5" at bounding box center [489, 237] width 24 height 22
type input"] "85"
click at [510, 143] on button "Save" at bounding box center [516, 140] width 43 height 14
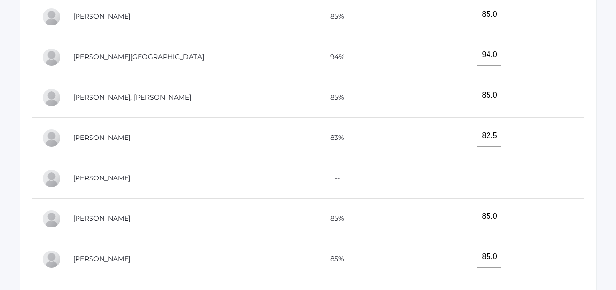
scroll to position [31, 0]
click at [477, 217] on input"] "85.0" at bounding box center [489, 216] width 24 height 22
type input"] "80.0"
click at [449, 190] on td at bounding box center [485, 178] width 197 height 40
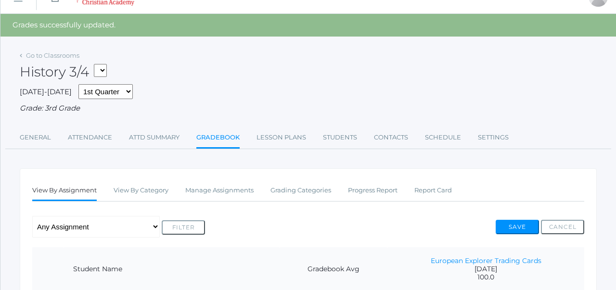
scroll to position [0, 0]
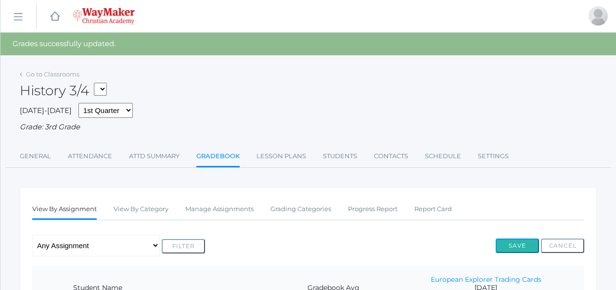
click at [506, 243] on button "Save" at bounding box center [516, 246] width 43 height 14
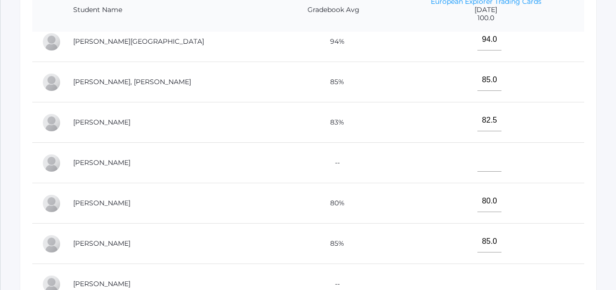
scroll to position [89, 0]
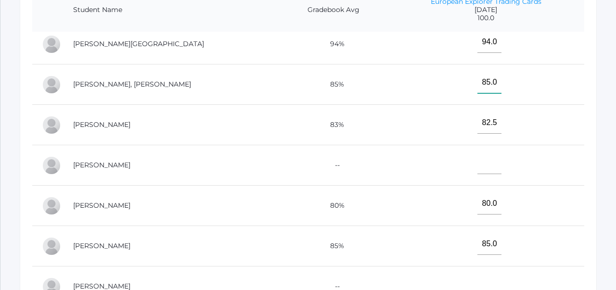
click at [477, 82] on input"] "85.0" at bounding box center [489, 83] width 24 height 22
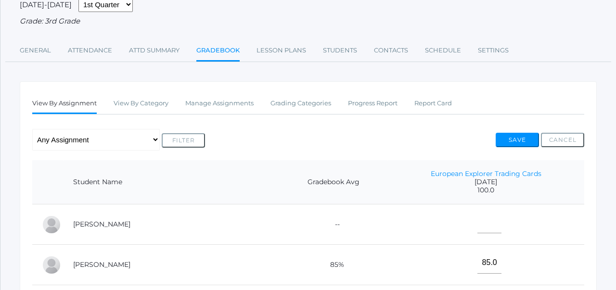
scroll to position [65, 0]
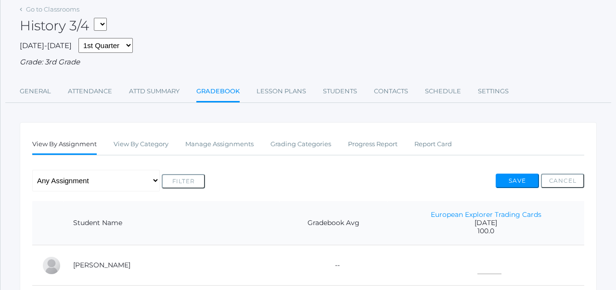
type input"] "81.0"
click at [510, 180] on button "Save" at bounding box center [516, 181] width 43 height 14
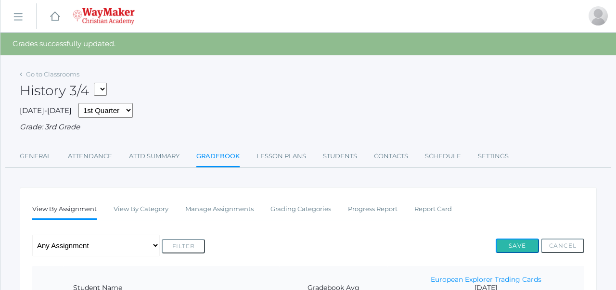
click at [518, 245] on button "Save" at bounding box center [516, 246] width 43 height 14
click at [428, 210] on link "Report Card" at bounding box center [433, 209] width 38 height 19
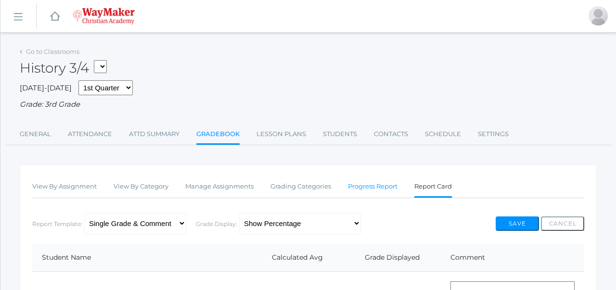
click at [361, 186] on link "Progress Report" at bounding box center [373, 186] width 50 height 19
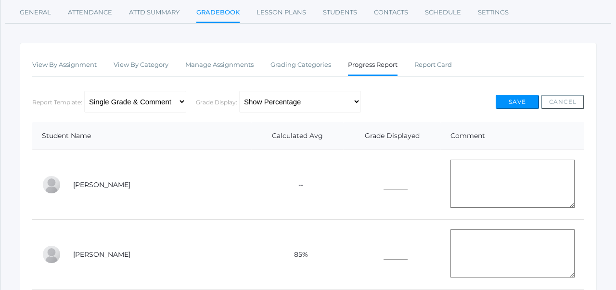
scroll to position [124, 0]
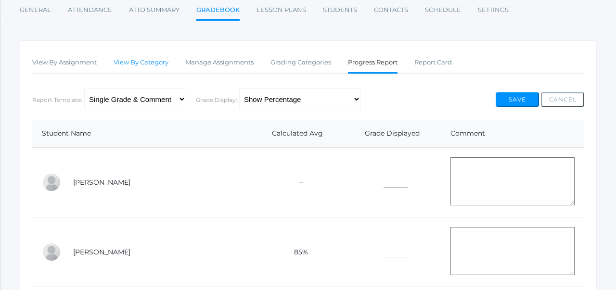
click at [150, 61] on link "View By Category" at bounding box center [140, 62] width 55 height 19
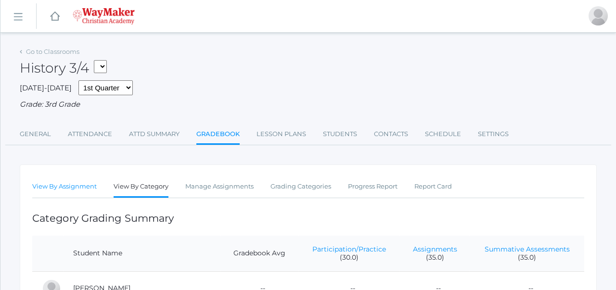
click at [73, 182] on link "View By Assignment" at bounding box center [64, 186] width 64 height 19
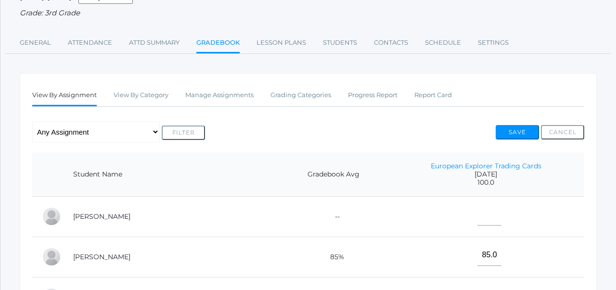
scroll to position [95, 0]
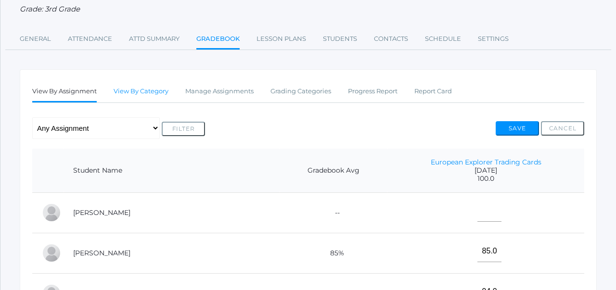
click at [139, 86] on link "View By Category" at bounding box center [140, 91] width 55 height 19
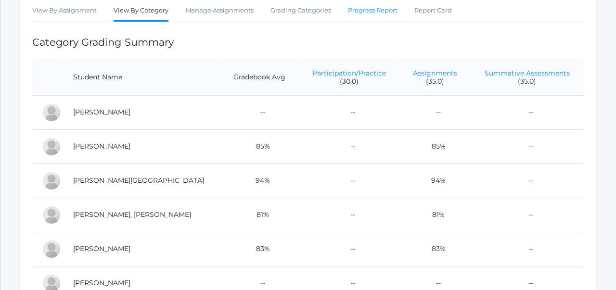
scroll to position [177, 0]
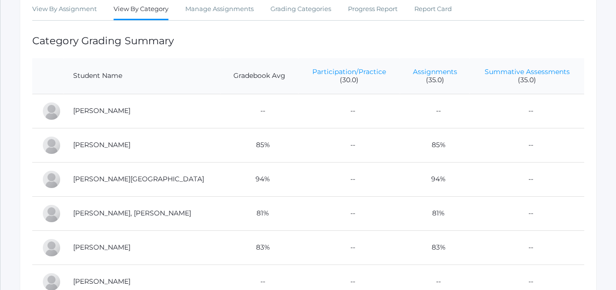
click at [469, 63] on th "Summative Assessments (35.0)" at bounding box center [526, 76] width 114 height 36
